Goal: Check status: Check status

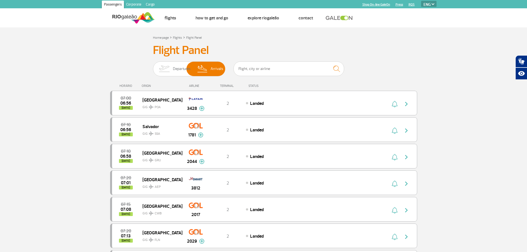
select select "en"
click at [161, 64] on img at bounding box center [164, 69] width 17 height 14
click at [153, 66] on input "Departures Arrivals" at bounding box center [153, 66] width 0 height 0
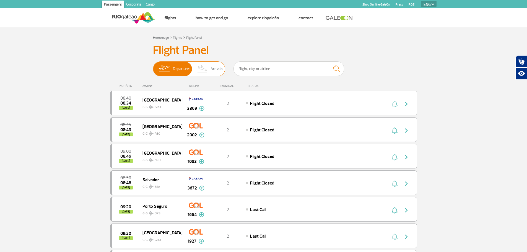
click at [199, 70] on img at bounding box center [203, 69] width 16 height 14
click at [153, 66] on input "Departures Arrivals" at bounding box center [153, 66] width 0 height 0
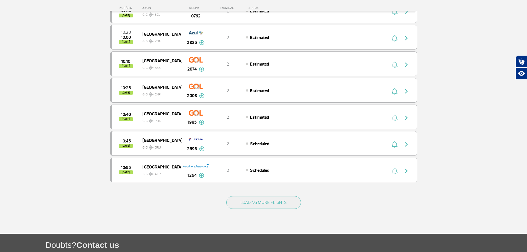
scroll to position [498, 0]
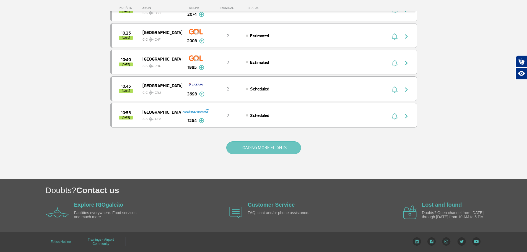
click at [248, 142] on button "LOADING MORE FLIGHTS" at bounding box center [263, 147] width 75 height 13
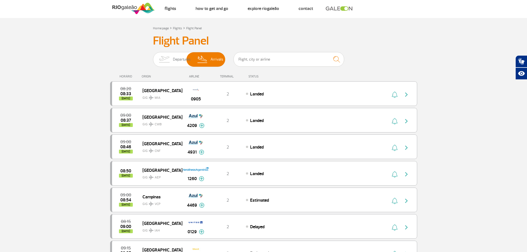
scroll to position [0, 0]
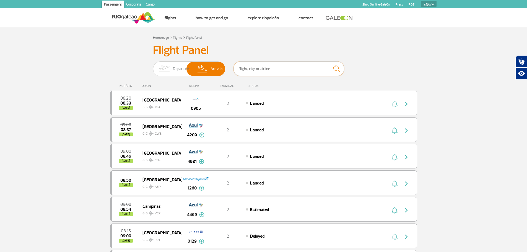
click at [270, 74] on input "text" at bounding box center [289, 68] width 111 height 15
type input "8023"
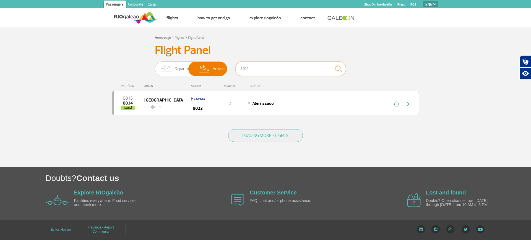
drag, startPoint x: 264, startPoint y: 69, endPoint x: 226, endPoint y: 54, distance: 40.2
click at [228, 66] on div "Departures Arrivals 8023" at bounding box center [265, 69] width 221 height 17
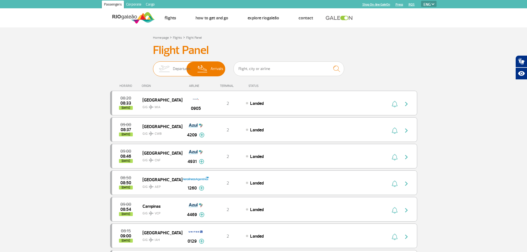
drag, startPoint x: 168, startPoint y: 71, endPoint x: 186, endPoint y: 74, distance: 18.7
click at [168, 71] on img at bounding box center [164, 69] width 17 height 14
click at [153, 66] on input "Departures Arrivals" at bounding box center [153, 66] width 0 height 0
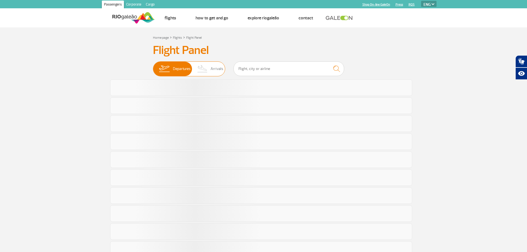
click at [205, 73] on img at bounding box center [203, 69] width 16 height 14
click at [153, 66] on input "Departures Arrivals" at bounding box center [153, 66] width 0 height 0
